Goal: Task Accomplishment & Management: Use online tool/utility

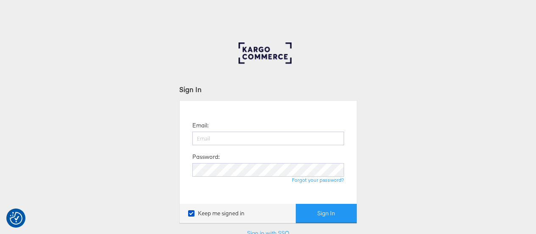
checkbox input "true"
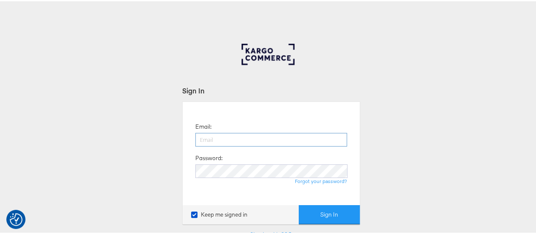
click at [248, 139] on input "email" at bounding box center [271, 138] width 152 height 14
type input "maddy.dickinson@jdplc.com"
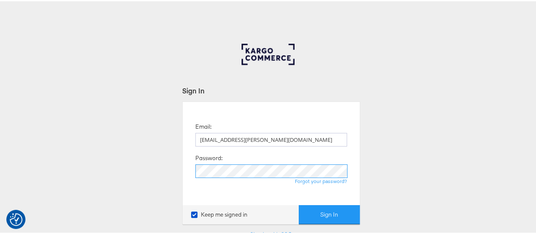
click at [299, 203] on button "Sign In" at bounding box center [329, 212] width 61 height 19
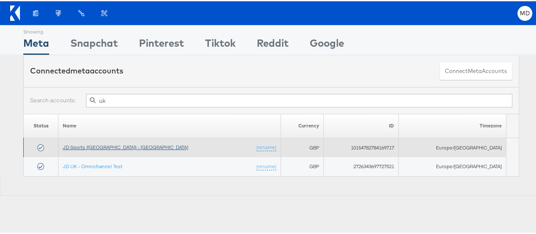
type input "uk"
click at [100, 145] on link "JD Sports (UK) - SA" at bounding box center [125, 145] width 125 height 6
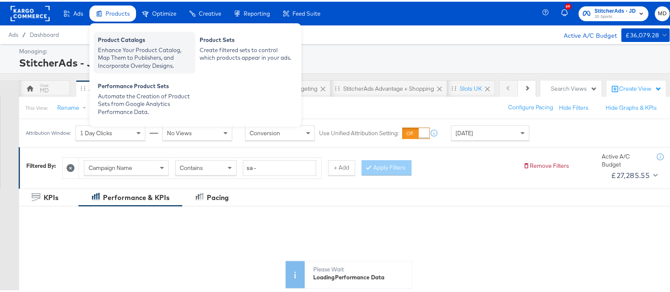
click at [120, 45] on div "Enhance Your Product Catalog, Map Them to Publishers, and Incorporate Overlay D…" at bounding box center [144, 57] width 93 height 24
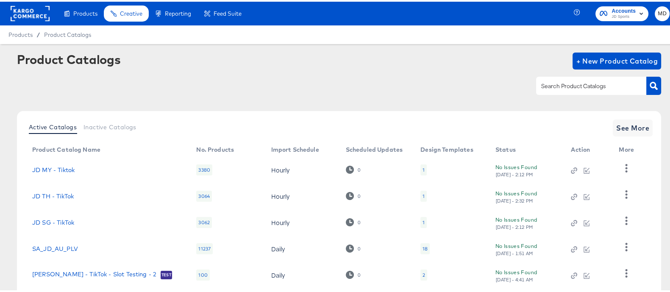
click at [598, 87] on input "text" at bounding box center [585, 85] width 90 height 10
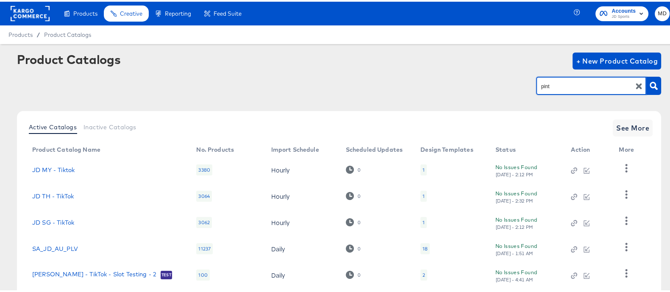
type input "pint"
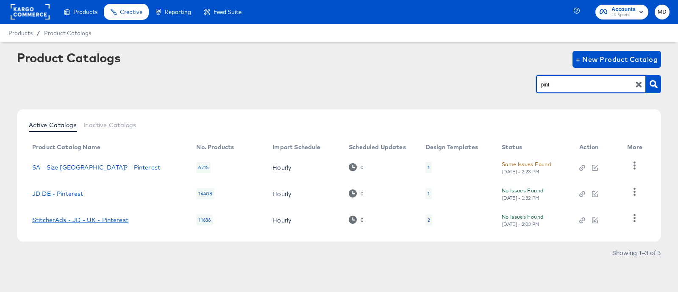
click at [95, 219] on link "StitcherAds - JD - UK - Pinterest" at bounding box center [80, 220] width 96 height 7
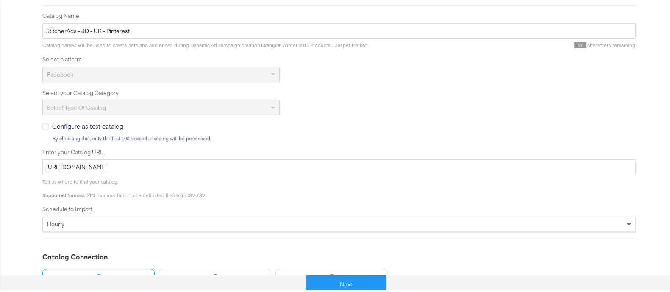
scroll to position [150, 0]
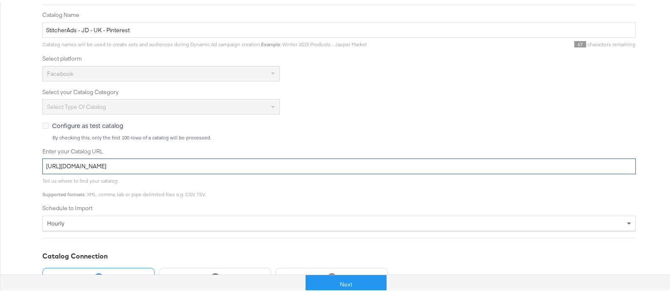
drag, startPoint x: 40, startPoint y: 163, endPoint x: 530, endPoint y: 159, distance: 489.6
click at [530, 159] on input "[URL][DOMAIN_NAME]" at bounding box center [338, 165] width 593 height 16
